Goal: Task Accomplishment & Management: Use online tool/utility

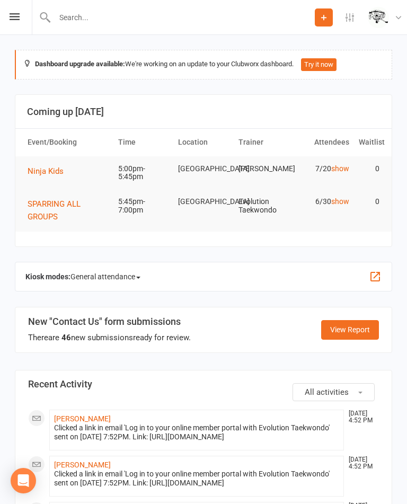
click at [117, 271] on span "General attendance" at bounding box center [106, 276] width 70 height 17
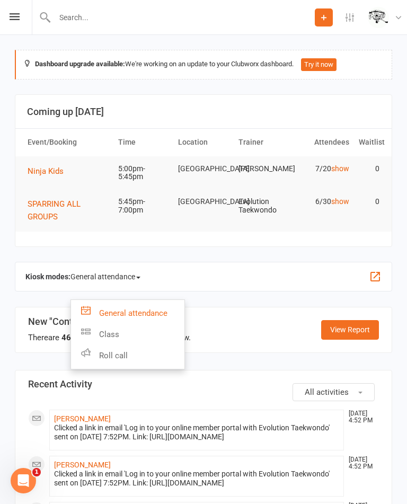
click at [103, 332] on link "Class" at bounding box center [127, 334] width 113 height 21
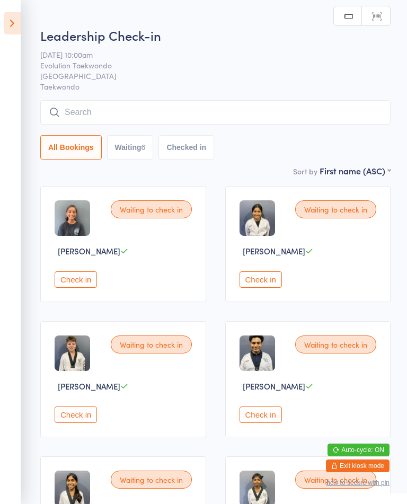
click at [140, 147] on button "Waiting 6" at bounding box center [130, 147] width 47 height 24
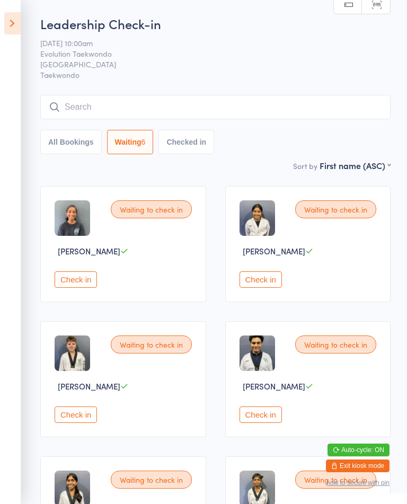
click at [80, 288] on button "Check in" at bounding box center [76, 279] width 42 height 16
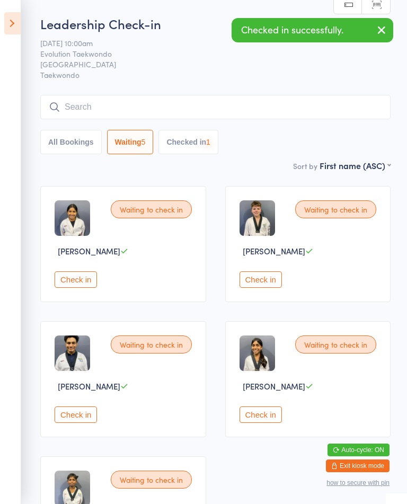
click at [80, 288] on button "Check in" at bounding box center [76, 279] width 42 height 16
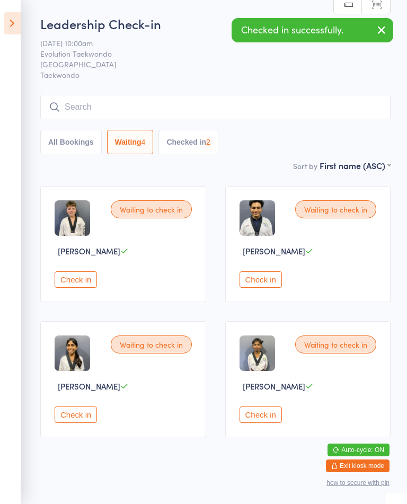
click at [73, 288] on button "Check in" at bounding box center [76, 279] width 42 height 16
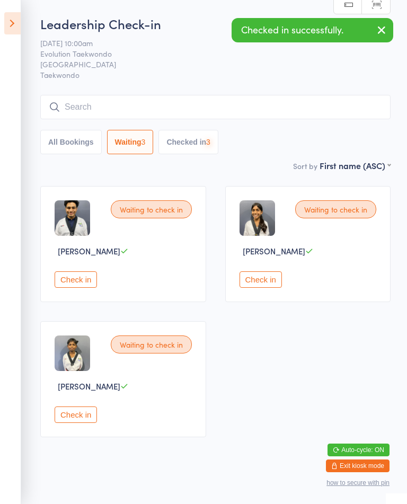
click at [80, 288] on button "Check in" at bounding box center [76, 279] width 42 height 16
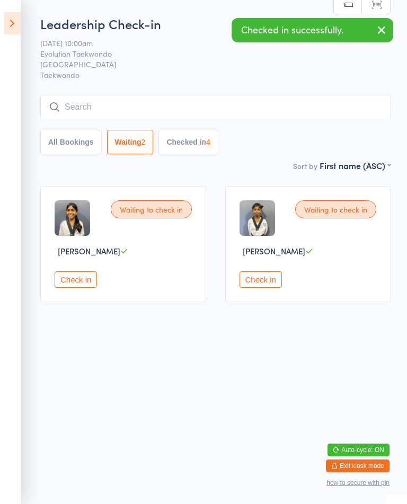
click at [78, 288] on button "Check in" at bounding box center [76, 279] width 42 height 16
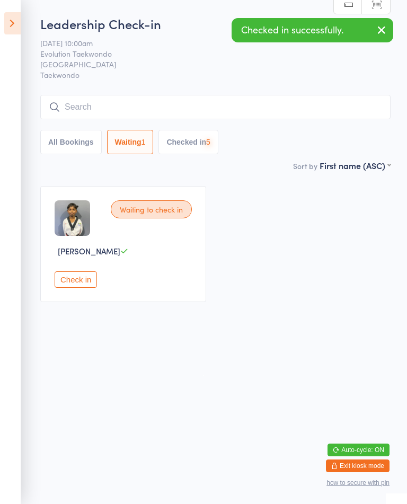
click at [84, 288] on button "Check in" at bounding box center [76, 279] width 42 height 16
